Goal: Task Accomplishment & Management: Manage account settings

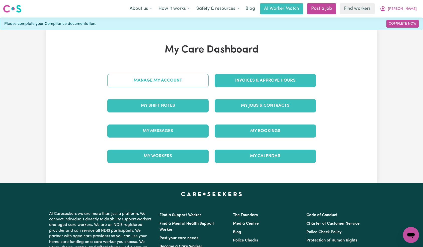
click at [175, 84] on link "Manage My Account" at bounding box center [157, 80] width 101 height 13
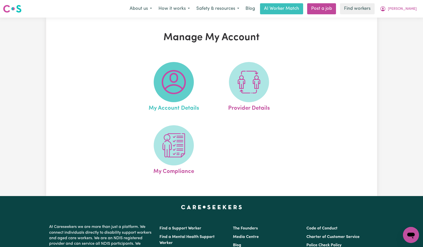
click at [174, 70] on span at bounding box center [174, 82] width 40 height 40
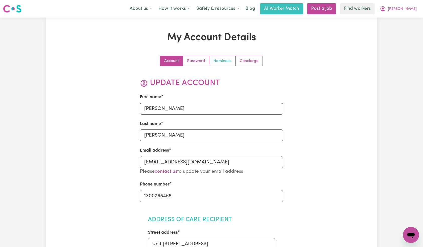
click at [219, 61] on link "Nominees" at bounding box center [223, 61] width 26 height 10
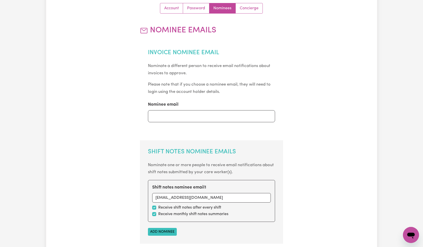
scroll to position [162, 0]
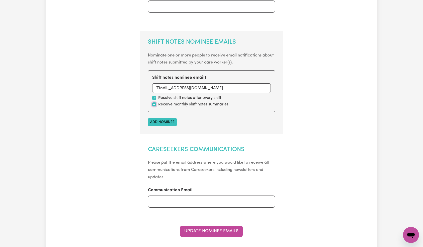
click at [154, 103] on input "checkbox" at bounding box center [154, 104] width 4 height 4
checkbox input "false"
click at [214, 235] on button "Update Nominee Emails" at bounding box center [211, 231] width 63 height 11
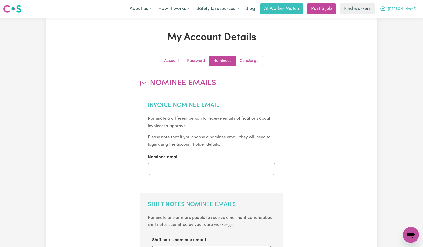
click at [386, 12] on icon "My Account" at bounding box center [383, 9] width 6 height 6
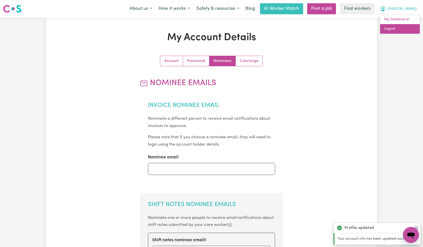
click at [404, 28] on link "Logout" at bounding box center [401, 29] width 40 height 10
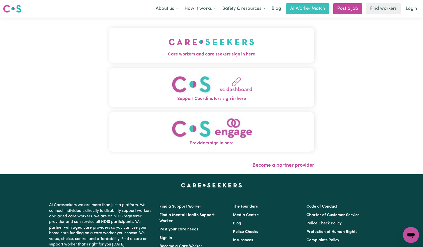
click at [169, 43] on img "Care workers and care seekers sign in here" at bounding box center [212, 42] width 86 height 19
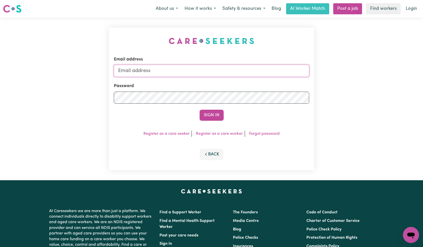
click at [204, 73] on input "Email address" at bounding box center [212, 71] width 196 height 12
paste input "[EMAIL_ADDRESS][DOMAIN_NAME]"
type input "[EMAIL_ADDRESS][DOMAIN_NAME]"
click at [217, 116] on button "Sign In" at bounding box center [212, 115] width 24 height 11
